Goal: Information Seeking & Learning: Learn about a topic

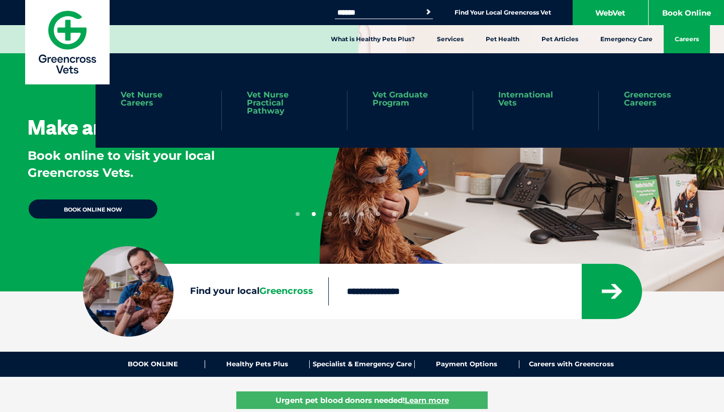
click at [679, 37] on link "Careers" at bounding box center [686, 39] width 46 height 28
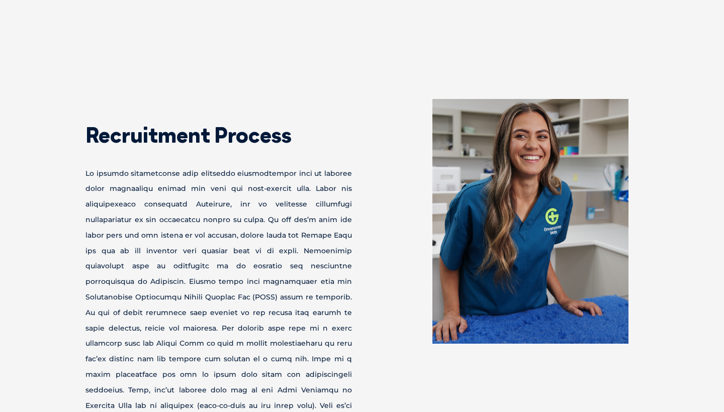
scroll to position [1228, 0]
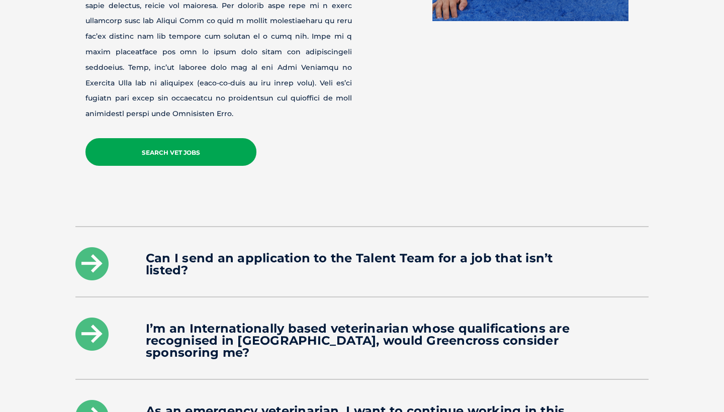
click at [185, 166] on link "Search Vet Jobs" at bounding box center [170, 152] width 171 height 28
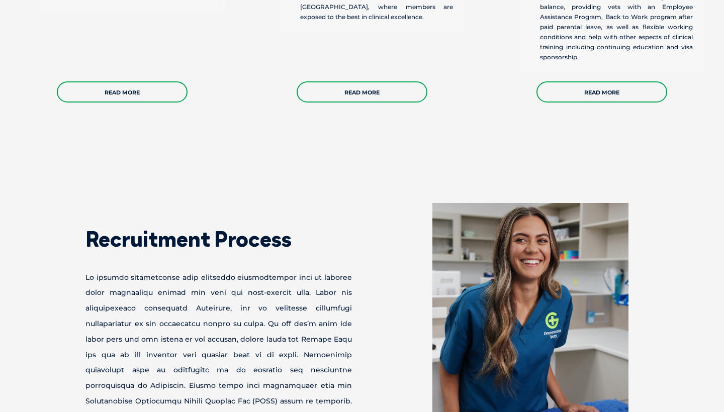
scroll to position [773, 0]
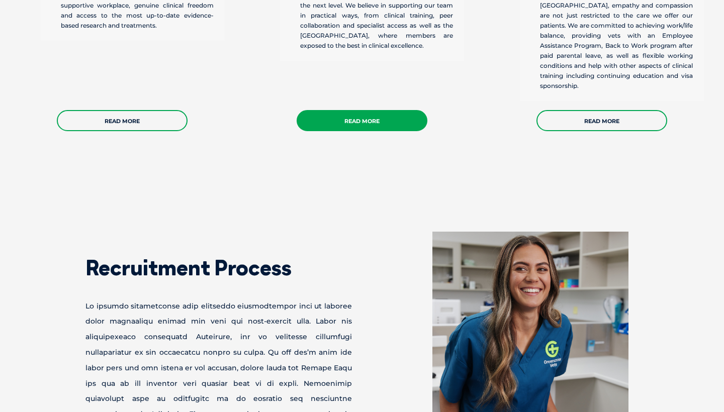
click at [338, 131] on link "Read More" at bounding box center [362, 120] width 131 height 21
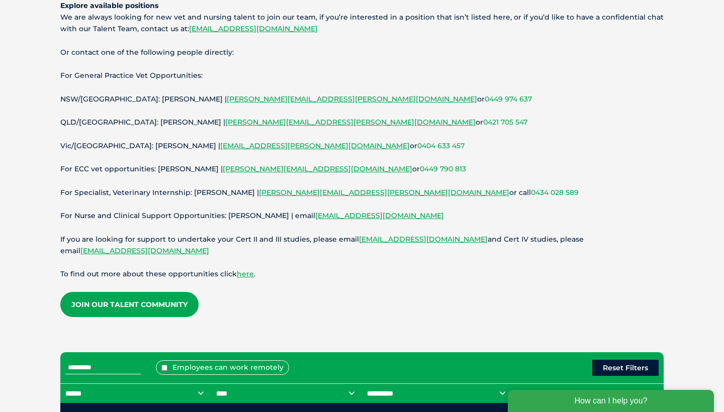
scroll to position [136, 0]
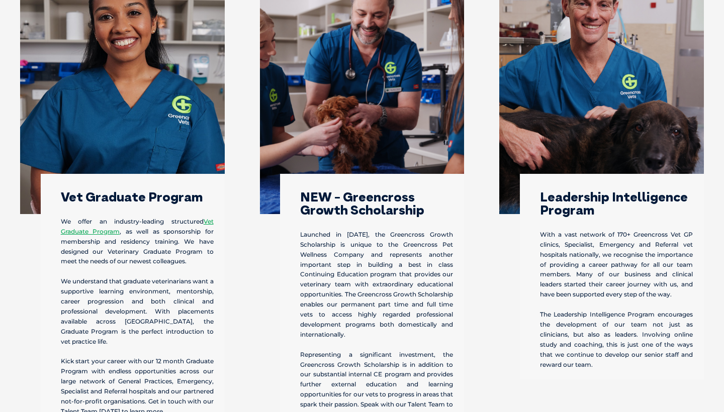
scroll to position [355, 0]
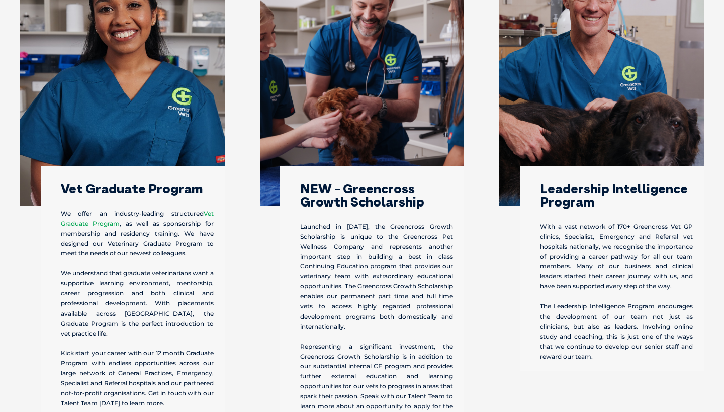
click at [100, 227] on link "Vet Graduate Program" at bounding box center [137, 219] width 153 height 18
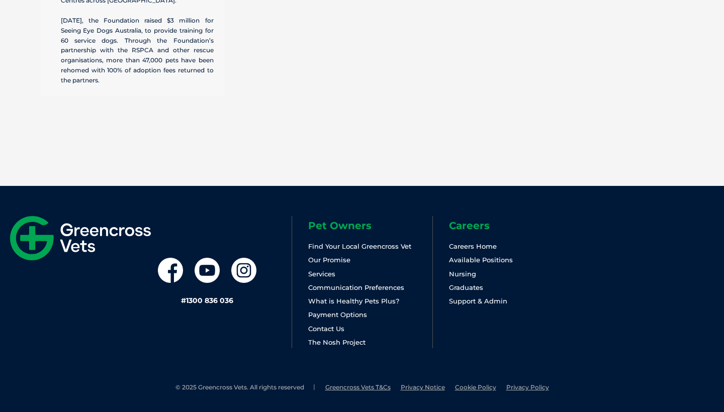
scroll to position [3514, 0]
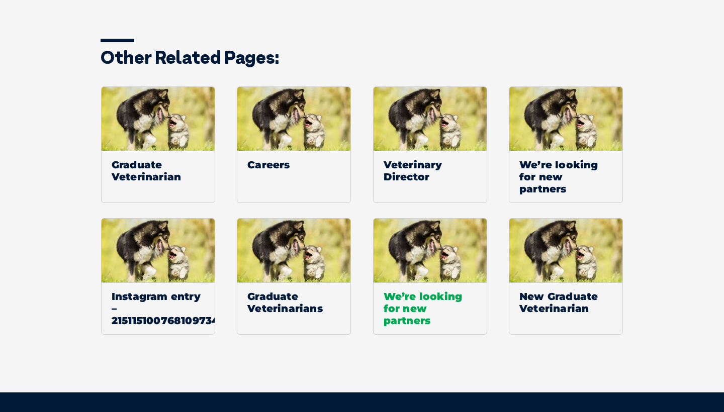
scroll to position [1559, 0]
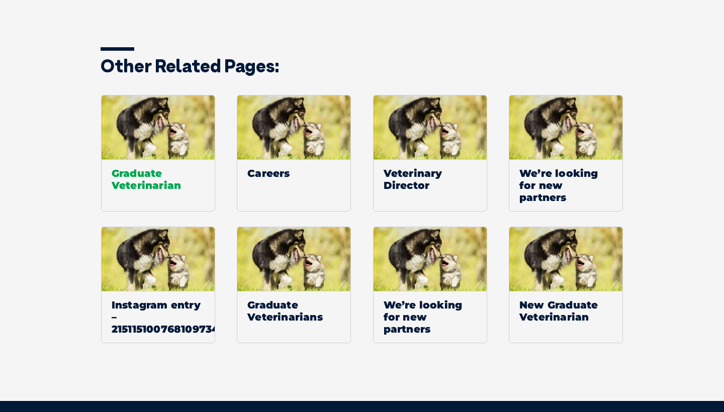
click at [169, 178] on span "Graduate Veterinarian" at bounding box center [158, 179] width 113 height 40
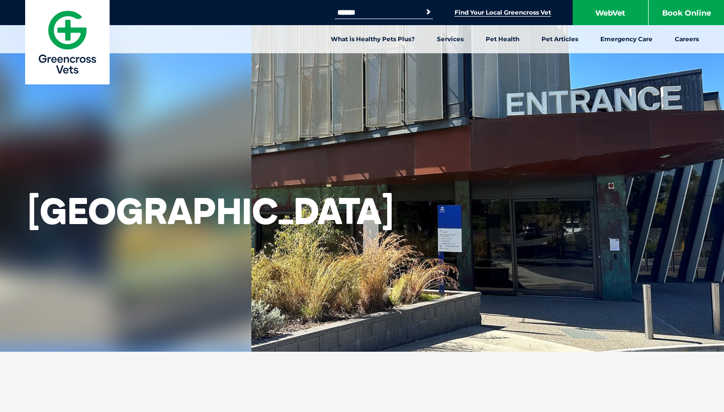
click at [484, 13] on link "Find Your Local Greencross Vet" at bounding box center [502, 13] width 97 height 8
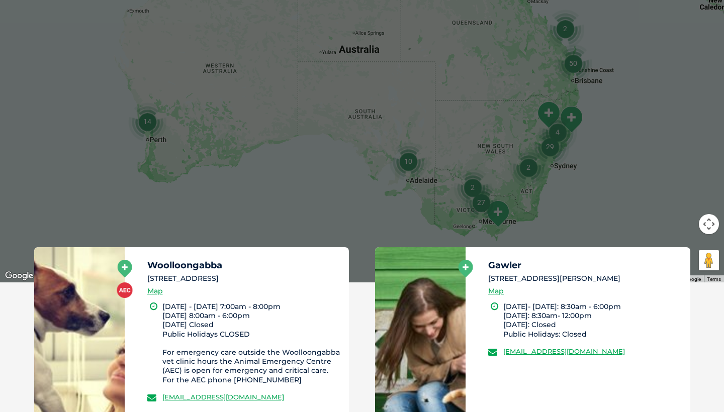
scroll to position [352, 0]
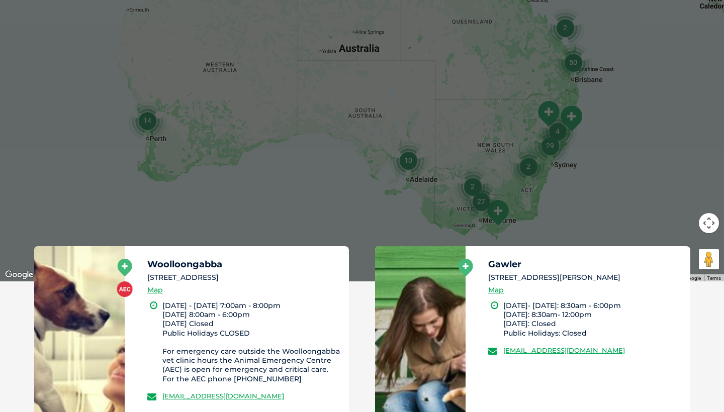
click at [493, 216] on img "27" at bounding box center [481, 201] width 38 height 38
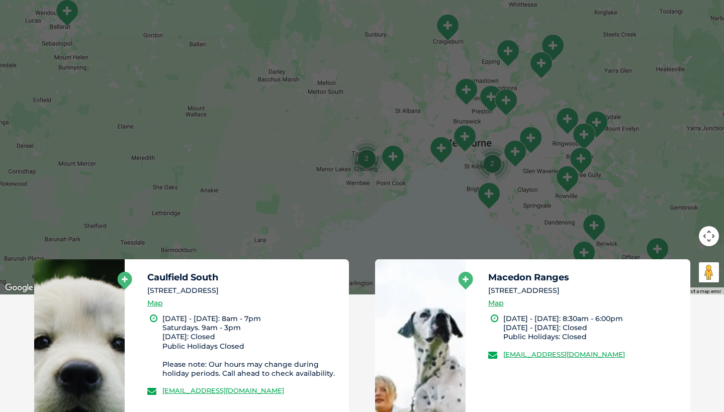
scroll to position [339, 0]
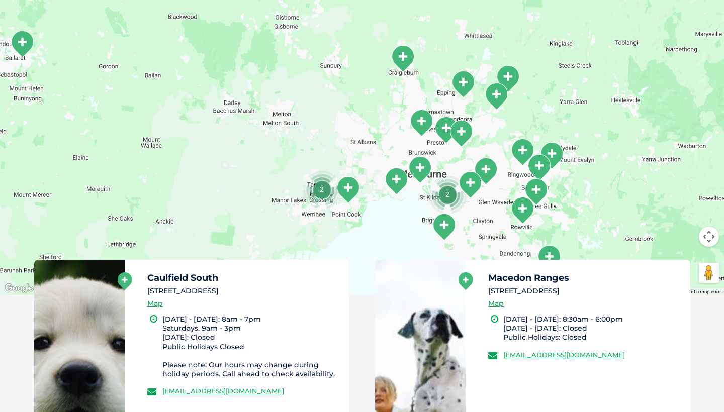
drag, startPoint x: 418, startPoint y: 183, endPoint x: 368, endPoint y: 212, distance: 57.9
click at [368, 212] on div "To navigate, press the arrow keys." at bounding box center [362, 101] width 724 height 388
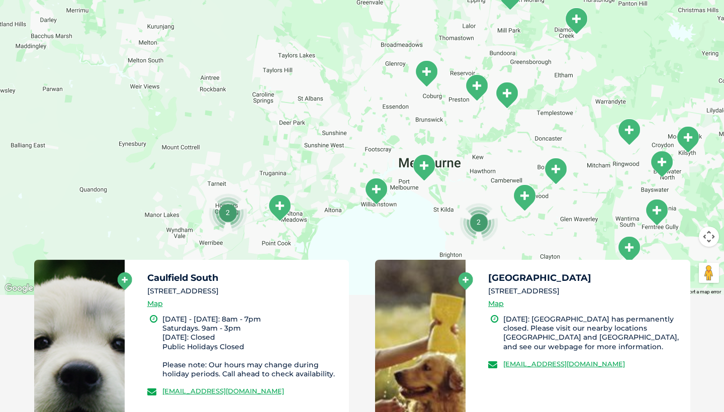
click at [423, 170] on img "South Melbourne" at bounding box center [423, 168] width 25 height 28
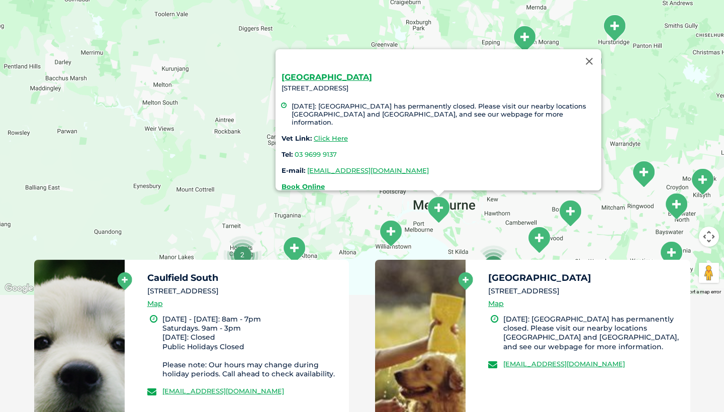
drag, startPoint x: 401, startPoint y: 175, endPoint x: 415, endPoint y: 219, distance: 45.6
click at [415, 219] on div "[GEOGRAPHIC_DATA] [STREET_ADDRESS] [DATE]: [GEOGRAPHIC_DATA] has permanently cl…" at bounding box center [362, 101] width 724 height 388
click at [393, 230] on img "Williamstown" at bounding box center [390, 234] width 25 height 28
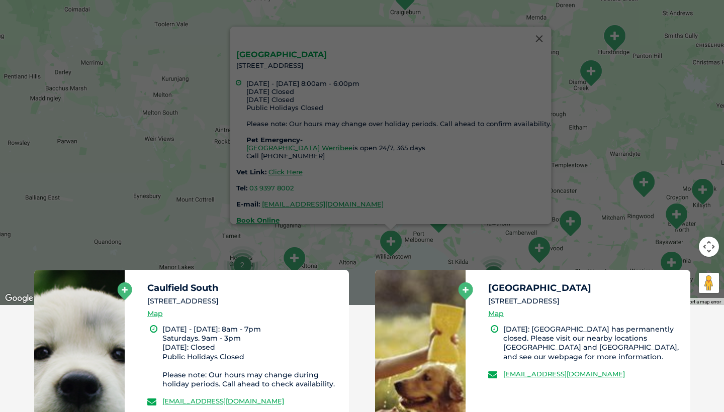
scroll to position [327, 0]
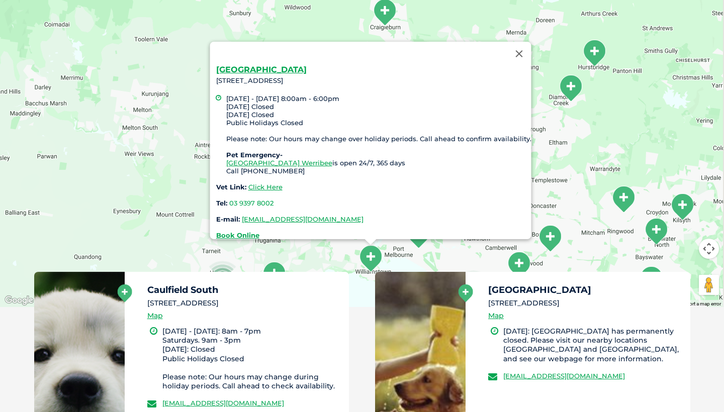
drag, startPoint x: 431, startPoint y: 227, endPoint x: 410, endPoint y: 241, distance: 25.1
click at [410, 241] on img "South Melbourne" at bounding box center [418, 235] width 25 height 28
click at [415, 256] on div "To navigate, press the arrow keys. Williamstown [STREET_ADDRESS] [DATE] - [DATE…" at bounding box center [362, 113] width 724 height 388
click at [470, 252] on div "Williamstown [STREET_ADDRESS] [DATE] - [DATE] 8:00am - 6:00pm [DATE] Closed [DA…" at bounding box center [362, 113] width 724 height 388
click at [521, 42] on button "Close" at bounding box center [519, 54] width 24 height 24
